Goal: Task Accomplishment & Management: Use online tool/utility

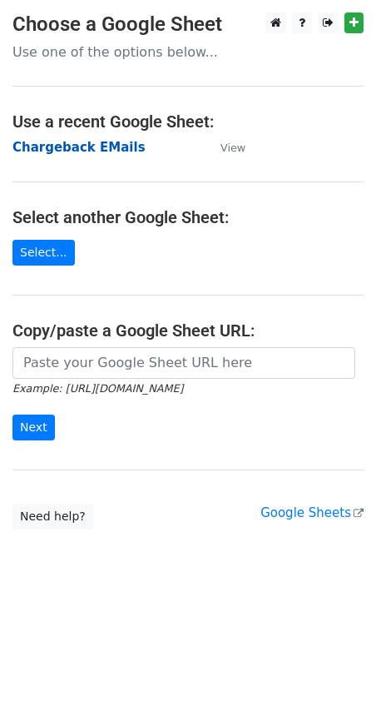
click at [102, 148] on strong "Chargeback EMails" at bounding box center [78, 147] width 133 height 15
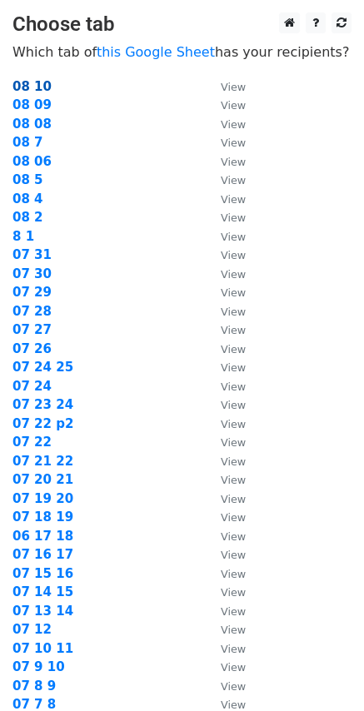
click at [30, 88] on strong "08 10" at bounding box center [31, 86] width 39 height 15
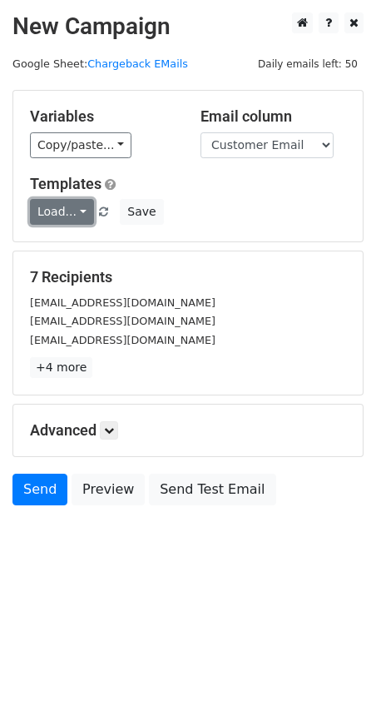
click at [78, 211] on link "Load..." at bounding box center [62, 212] width 64 height 26
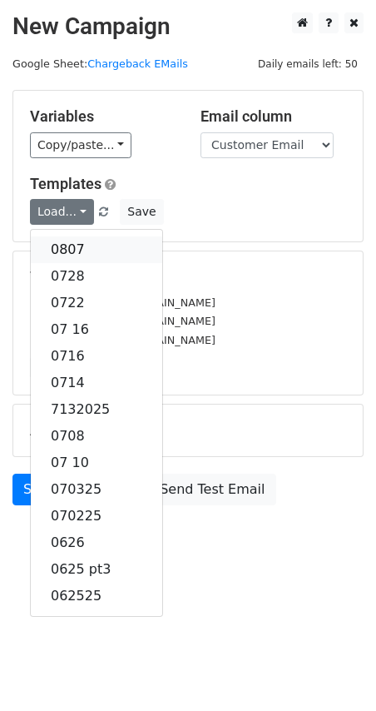
click at [73, 250] on link "0807" at bounding box center [97, 249] width 132 height 27
